Goal: Information Seeking & Learning: Learn about a topic

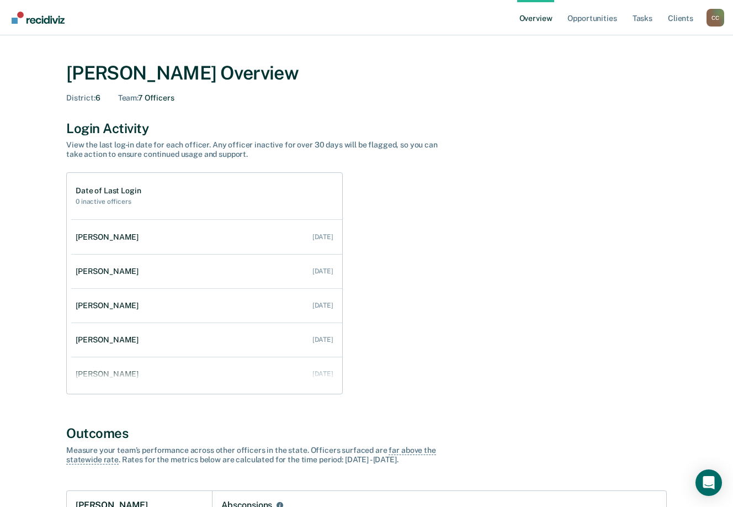
click at [530, 12] on link "Overview" at bounding box center [536, 17] width 38 height 35
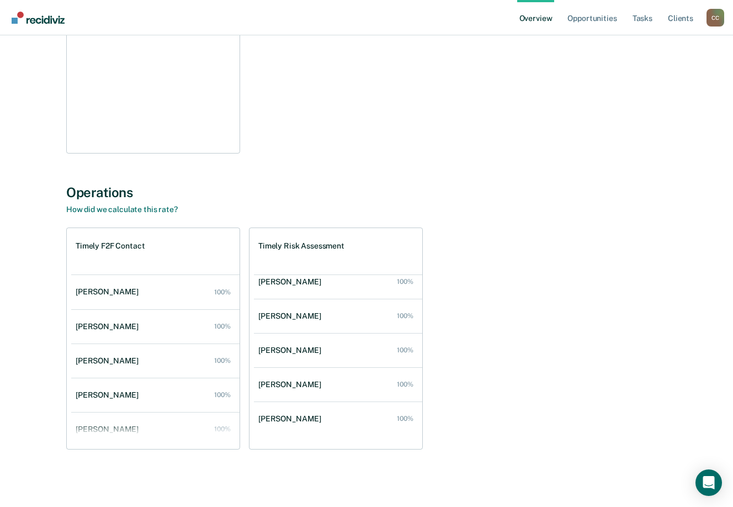
drag, startPoint x: 710, startPoint y: 13, endPoint x: 709, endPoint y: 23, distance: 10.1
click at [710, 14] on div "C C" at bounding box center [715, 18] width 18 height 18
click at [643, 86] on link "Go to Operations" at bounding box center [670, 85] width 71 height 9
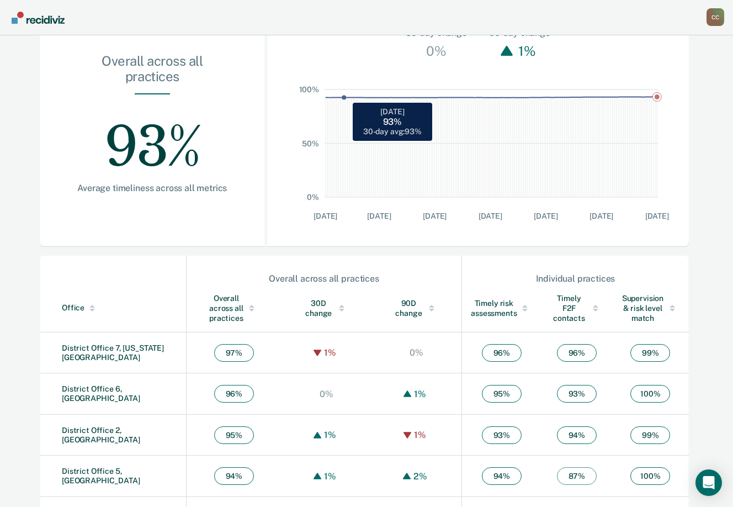
scroll to position [273, 0]
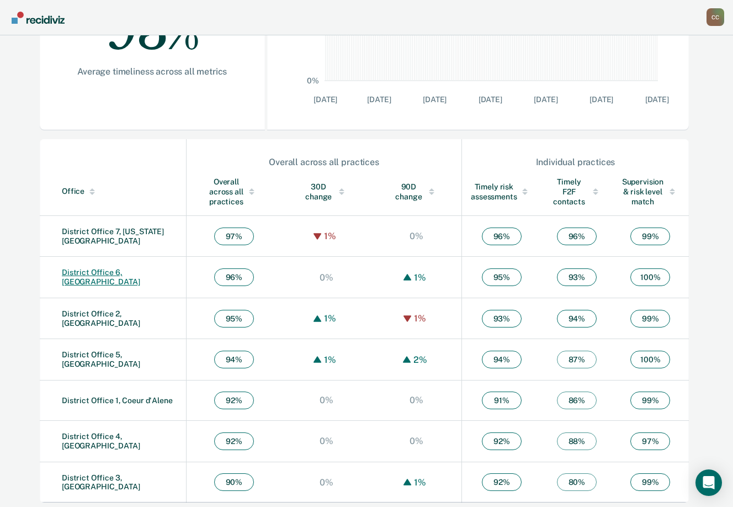
click at [129, 274] on link "District Office 6, [GEOGRAPHIC_DATA]" at bounding box center [101, 277] width 78 height 18
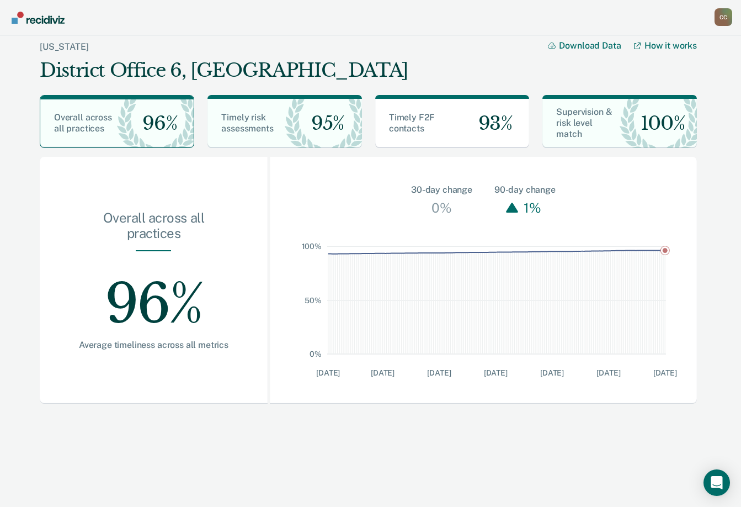
click at [715, 22] on div "C C" at bounding box center [724, 17] width 18 height 18
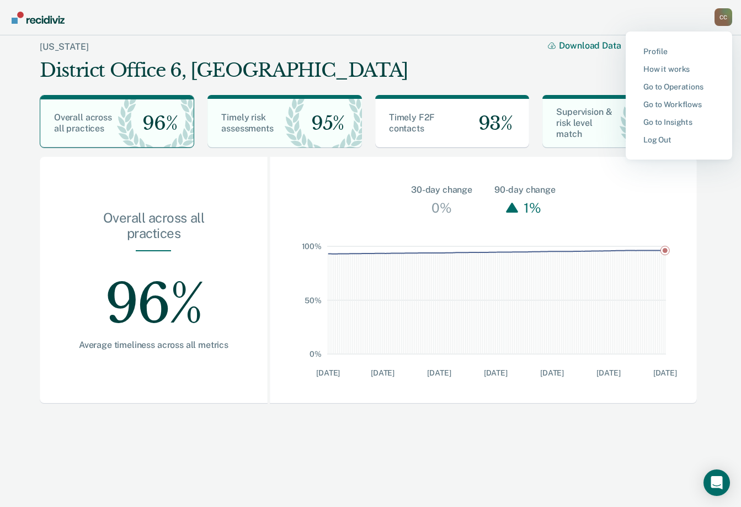
click at [661, 44] on button "Profile" at bounding box center [679, 51] width 107 height 18
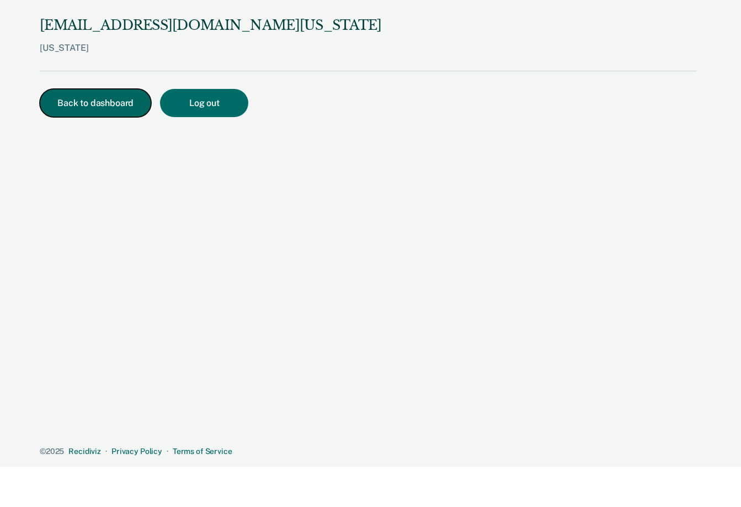
click at [90, 108] on button "Back to dashboard" at bounding box center [95, 103] width 111 height 28
